Goal: Navigation & Orientation: Understand site structure

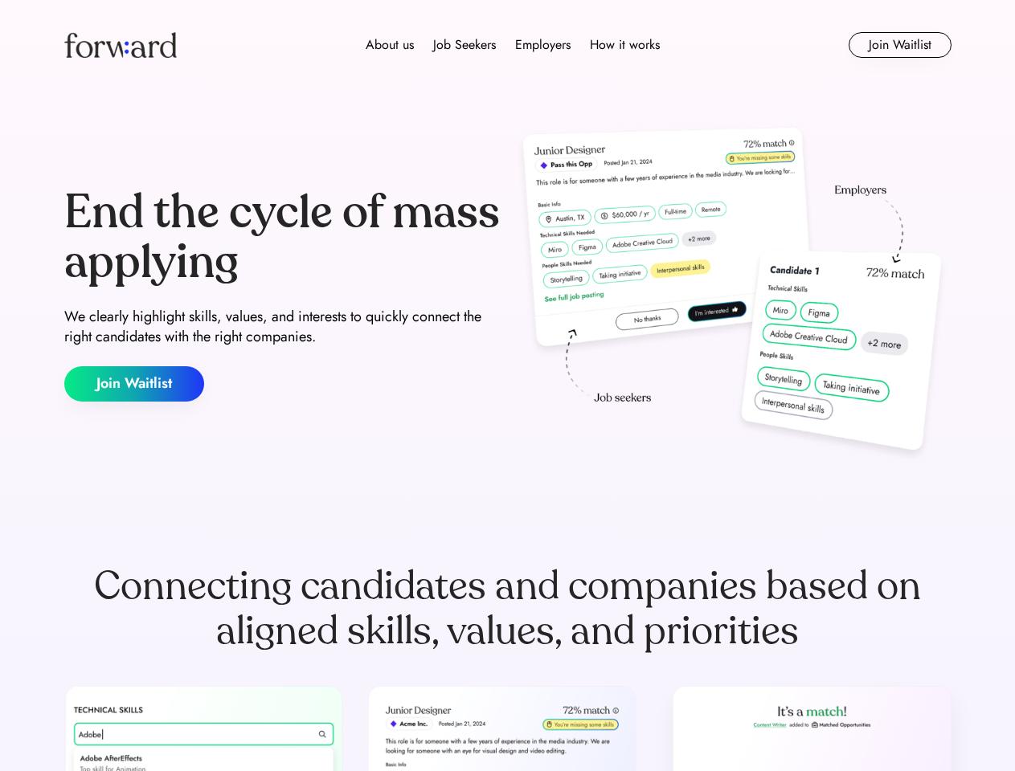
click at [507, 386] on div "End the cycle of mass applying We clearly highlight skills, values, and interes…" at bounding box center [507, 295] width 887 height 346
click at [508, 45] on div "About us Job Seekers Employers How it works" at bounding box center [512, 44] width 633 height 19
click at [121, 45] on img at bounding box center [120, 45] width 113 height 26
click at [513, 45] on div "About us Job Seekers Employers How it works" at bounding box center [512, 44] width 633 height 19
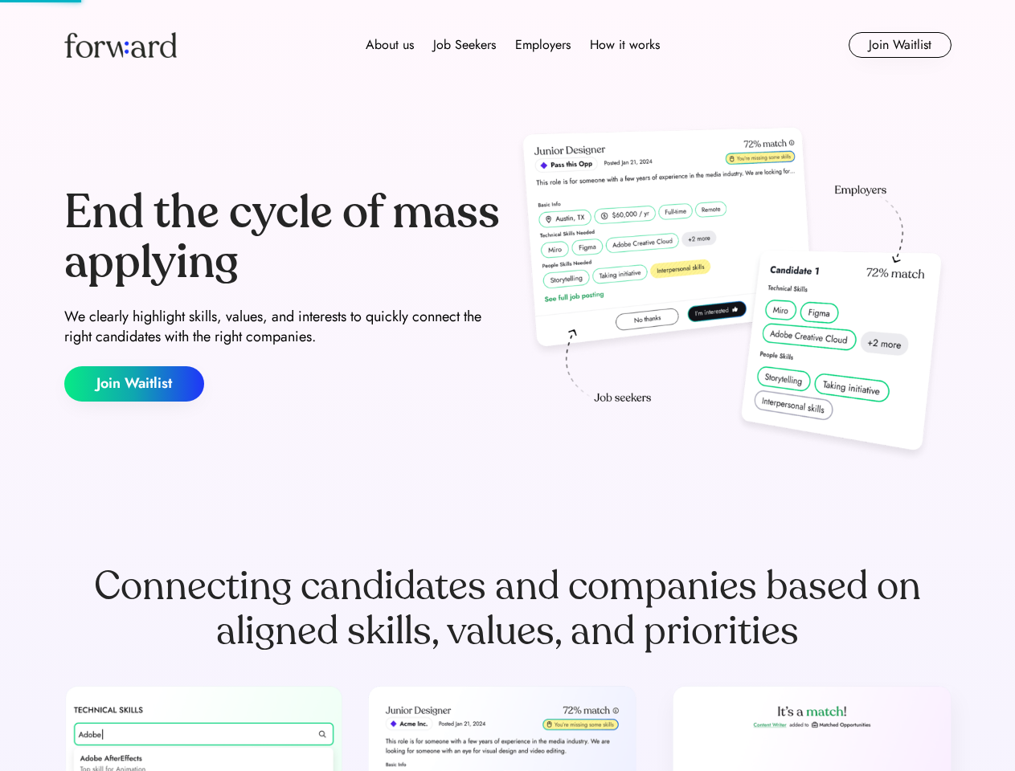
click at [390, 45] on div "About us" at bounding box center [390, 44] width 48 height 19
click at [464, 45] on div "Job Seekers" at bounding box center [464, 44] width 63 height 19
click at [542, 45] on div "Employers" at bounding box center [542, 44] width 55 height 19
click at [624, 45] on div "How it works" at bounding box center [625, 44] width 70 height 19
click at [899, 45] on button "Join Waitlist" at bounding box center [900, 45] width 103 height 26
